Goal: Check status: Check status

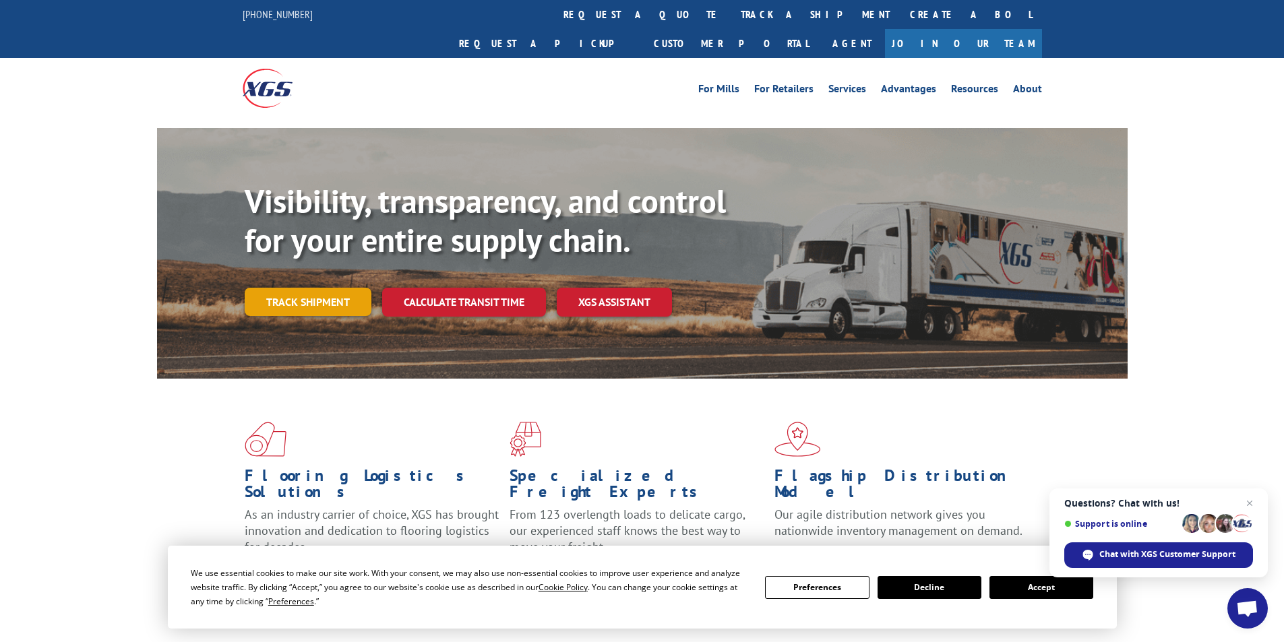
click at [305, 288] on link "Track shipment" at bounding box center [308, 302] width 127 height 28
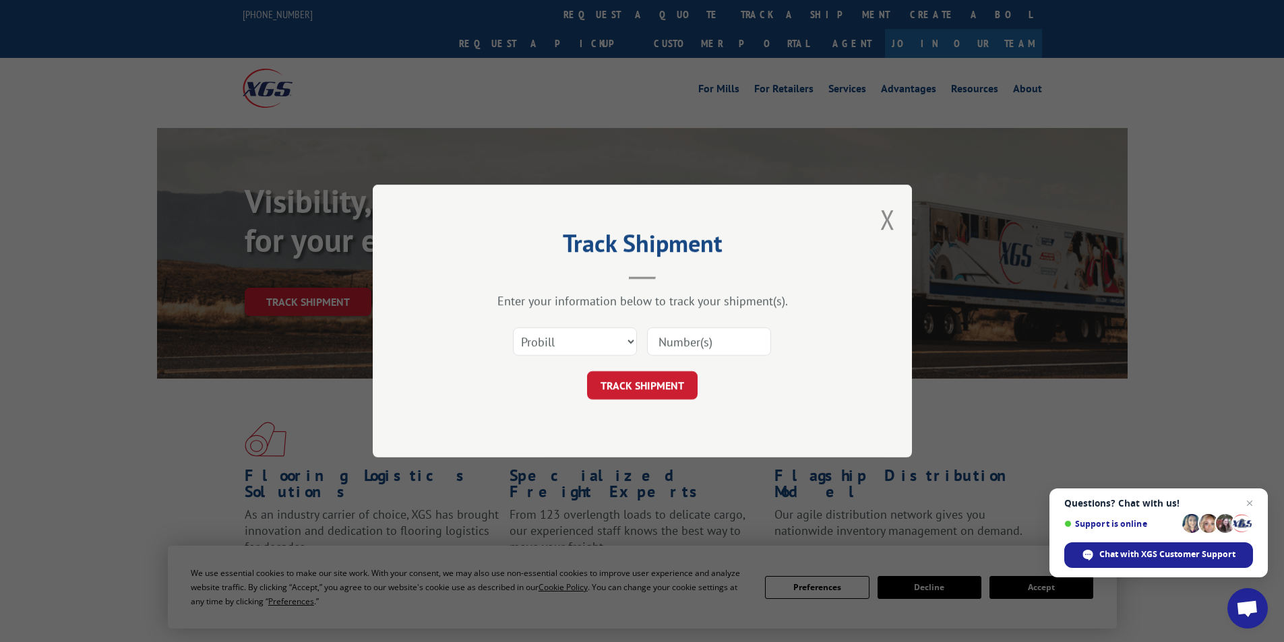
drag, startPoint x: 694, startPoint y: 315, endPoint x: 685, endPoint y: 345, distance: 31.8
click at [694, 321] on div "Enter your information below to track your shipment(s). Select category... Prob…" at bounding box center [642, 346] width 404 height 106
click at [683, 347] on input at bounding box center [709, 342] width 124 height 28
paste input "17587644"
type input "17587644"
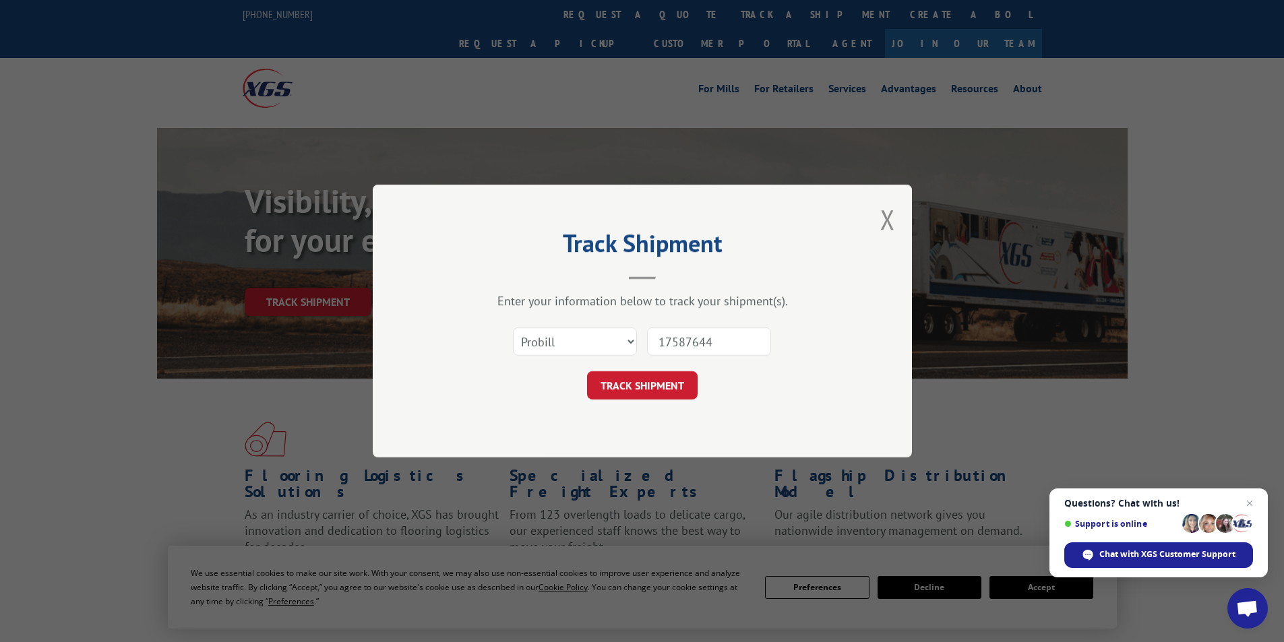
click at [641, 338] on div "Select category... Probill BOL PO 17587644" at bounding box center [642, 341] width 404 height 44
click at [632, 343] on select "Select category... Probill BOL PO" at bounding box center [575, 342] width 124 height 28
click at [652, 388] on button "TRACK SHIPMENT" at bounding box center [642, 385] width 111 height 28
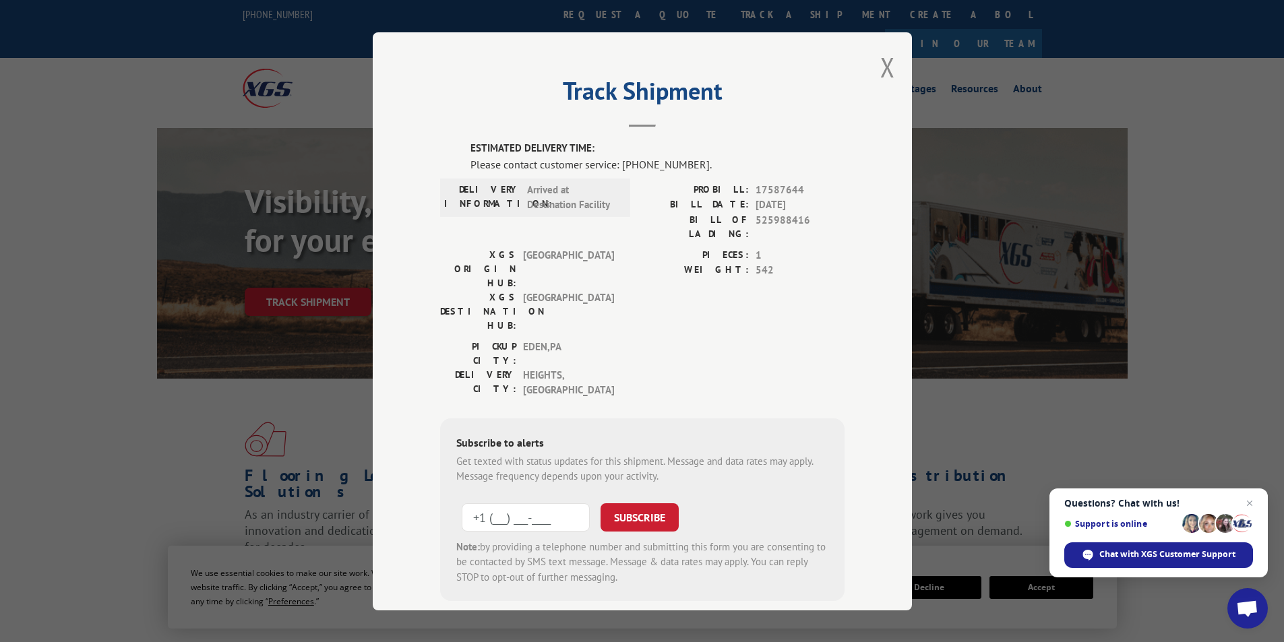
click at [505, 503] on input "+1 (___) ___-____" at bounding box center [526, 517] width 128 height 28
type input "[PHONE_NUMBER]"
click at [619, 503] on button "SUBSCRIBE" at bounding box center [640, 517] width 78 height 28
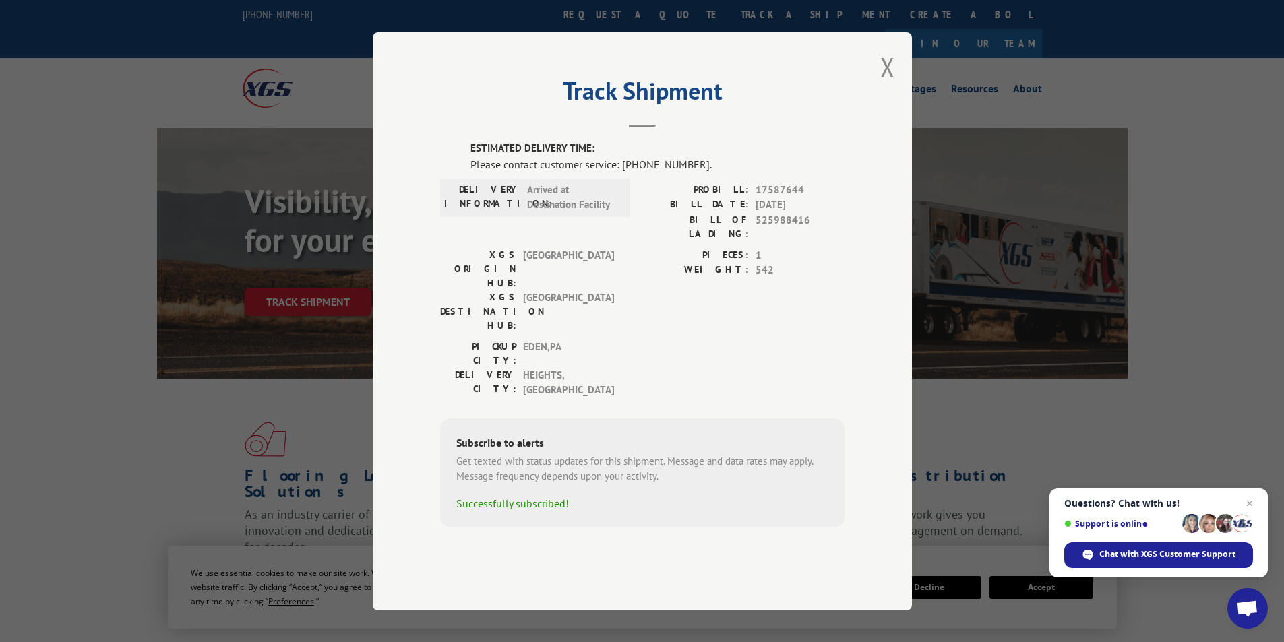
click at [1096, 523] on span "Support is online" at bounding box center [1120, 524] width 113 height 10
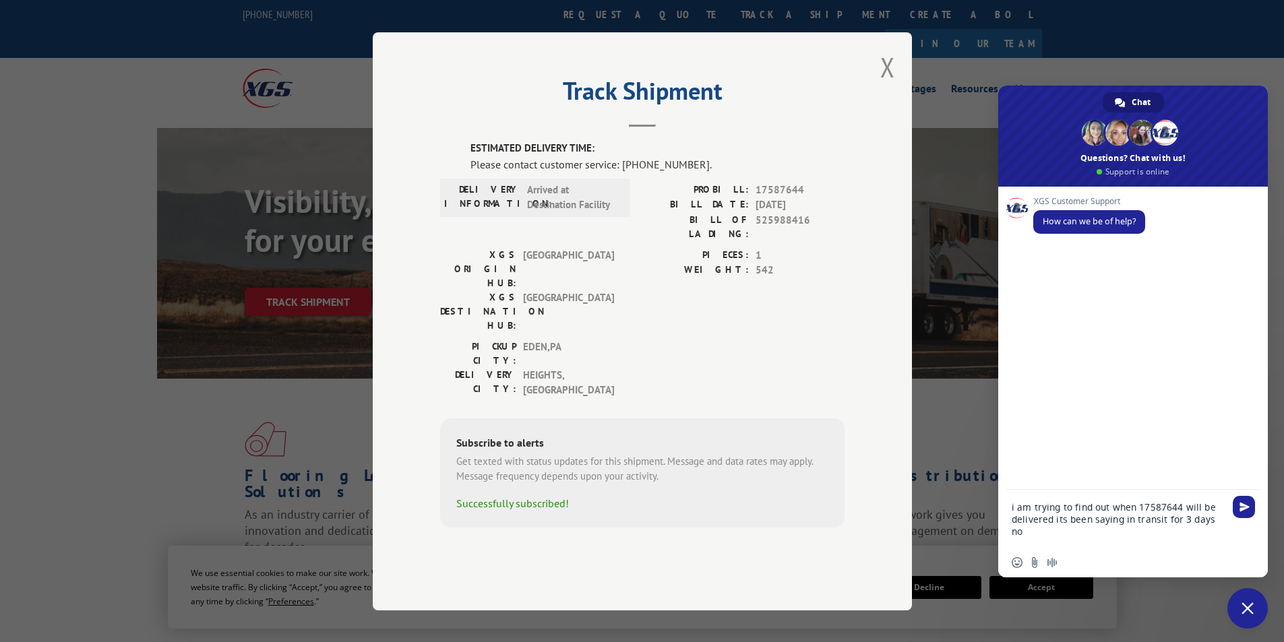
type textarea "i am trying to find out when 17587644 will be delivered its been saying in tran…"
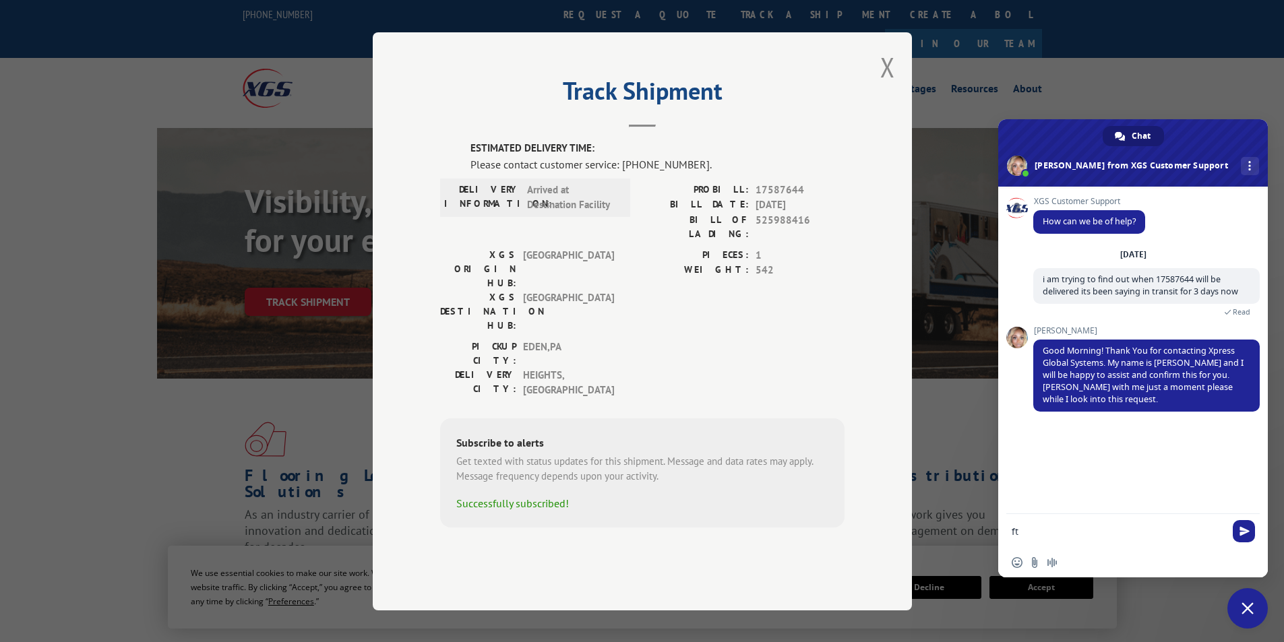
type textarea "f"
type textarea "thanks"
